Goal: Task Accomplishment & Management: Manage account settings

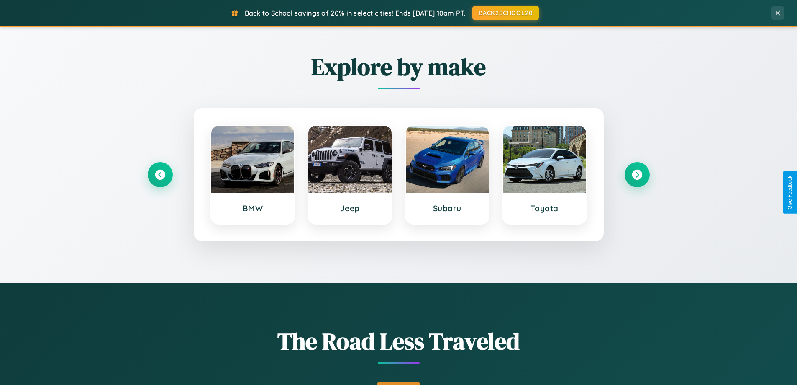
scroll to position [576, 0]
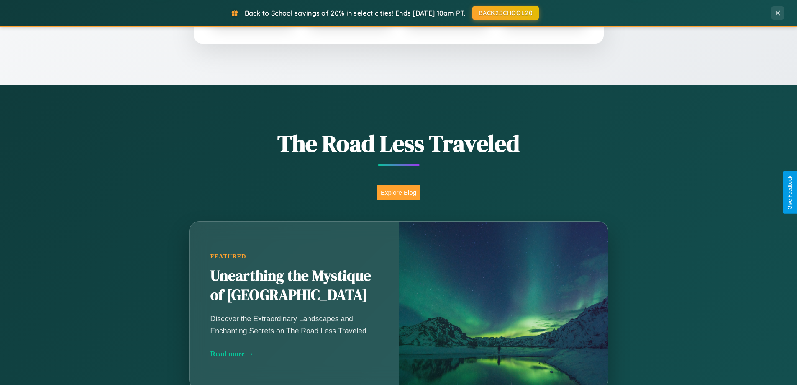
click at [398, 192] on button "Explore Blog" at bounding box center [399, 192] width 44 height 15
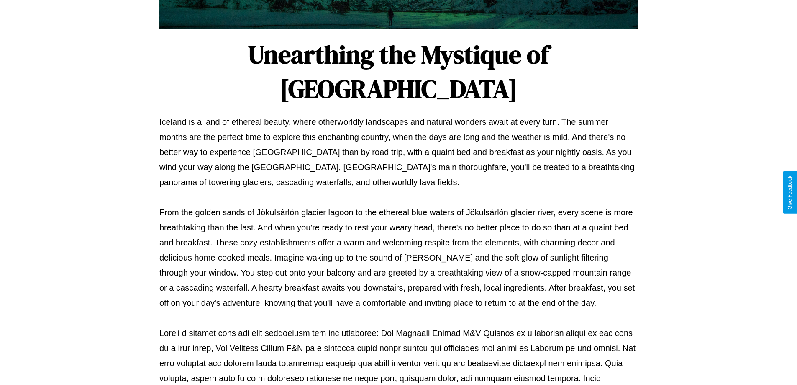
scroll to position [271, 0]
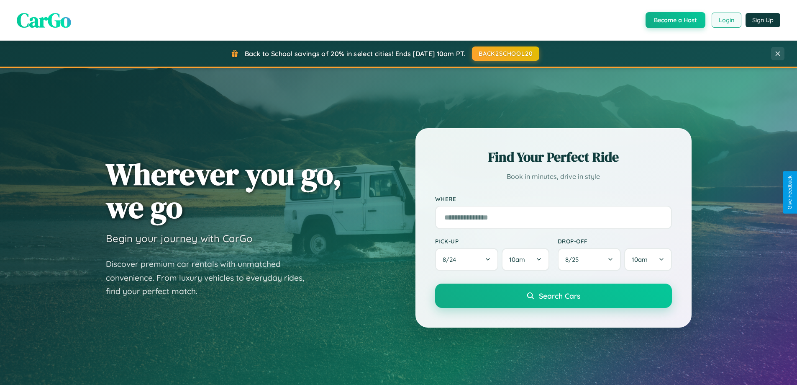
click at [726, 20] on button "Login" at bounding box center [727, 20] width 30 height 15
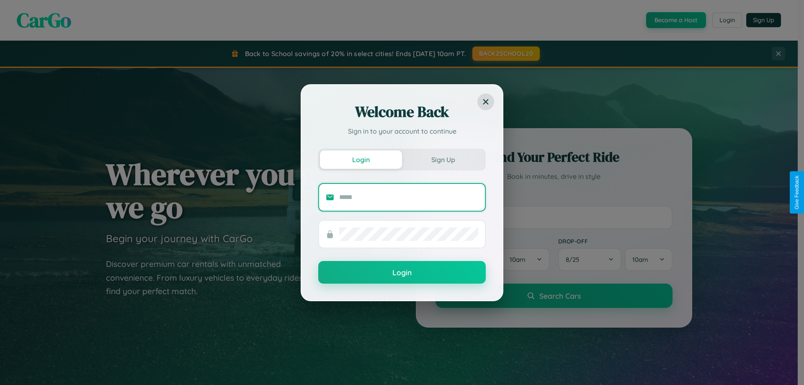
click at [409, 197] on input "text" at bounding box center [408, 196] width 139 height 13
type input "**********"
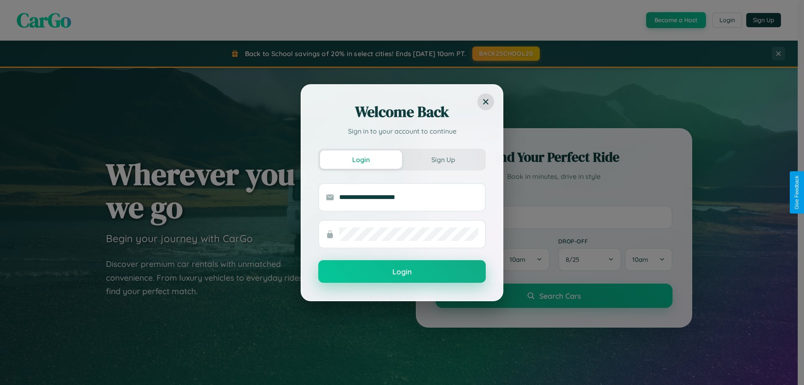
click at [402, 272] on button "Login" at bounding box center [401, 271] width 167 height 23
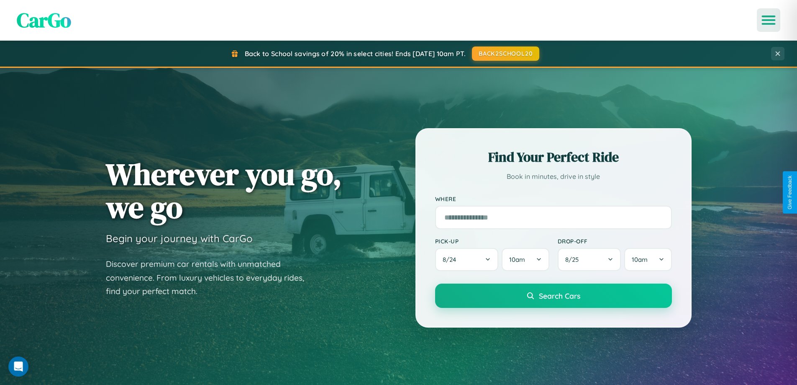
click at [769, 20] on icon "Open menu" at bounding box center [769, 20] width 12 height 8
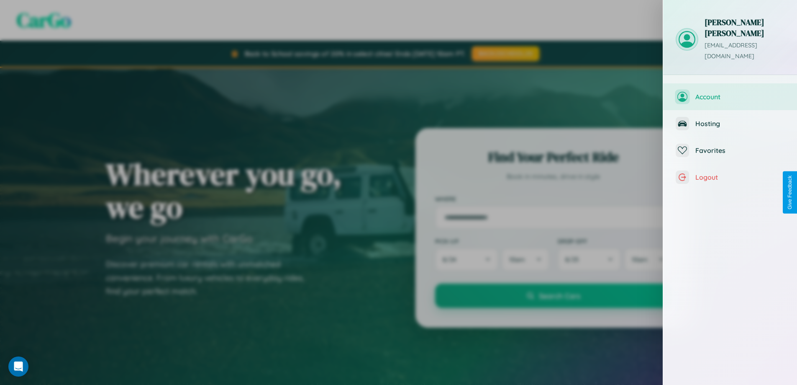
click at [730, 93] on span "Account" at bounding box center [740, 97] width 89 height 8
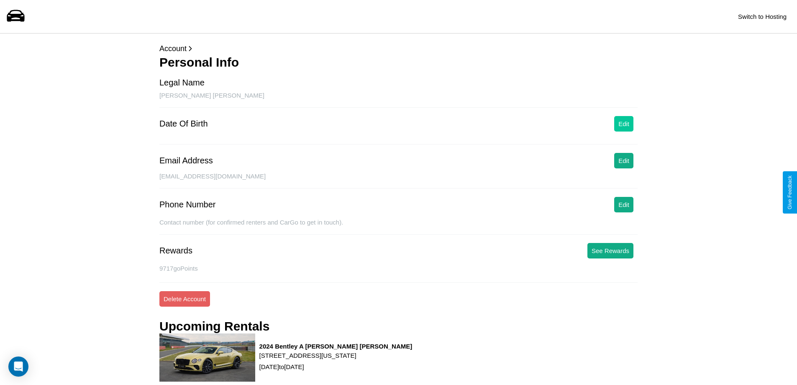
click at [624, 123] on button "Edit" at bounding box center [623, 123] width 19 height 15
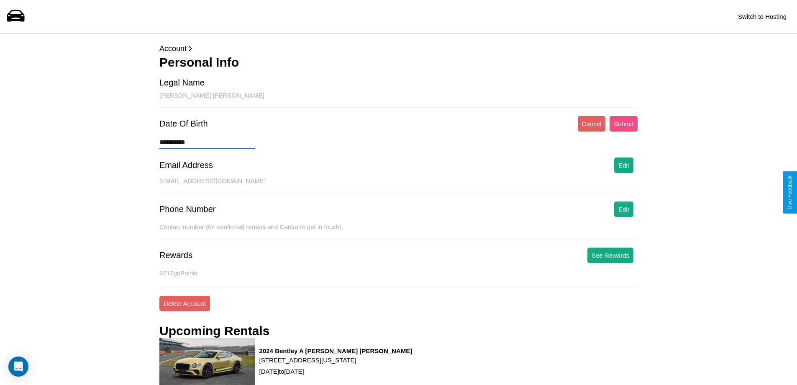
type input "**********"
click at [624, 123] on button "Submit" at bounding box center [624, 123] width 28 height 15
